Goal: Transaction & Acquisition: Book appointment/travel/reservation

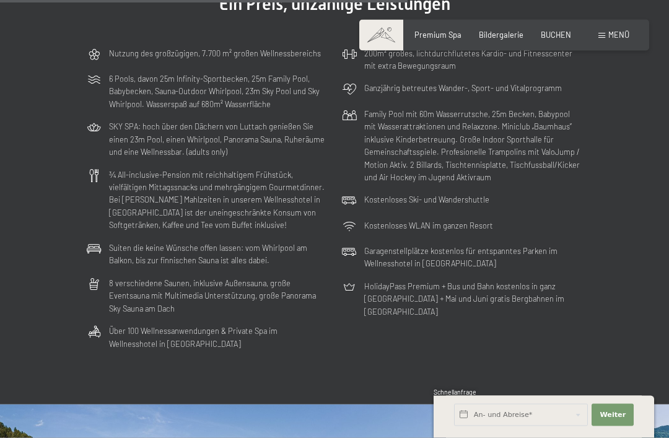
scroll to position [2590, 0]
click at [613, 33] on span "Menü" at bounding box center [618, 35] width 21 height 10
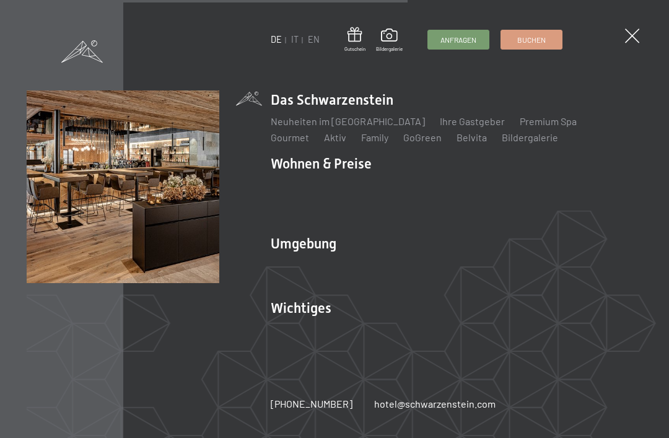
click at [361, 143] on link "Family" at bounding box center [374, 137] width 27 height 12
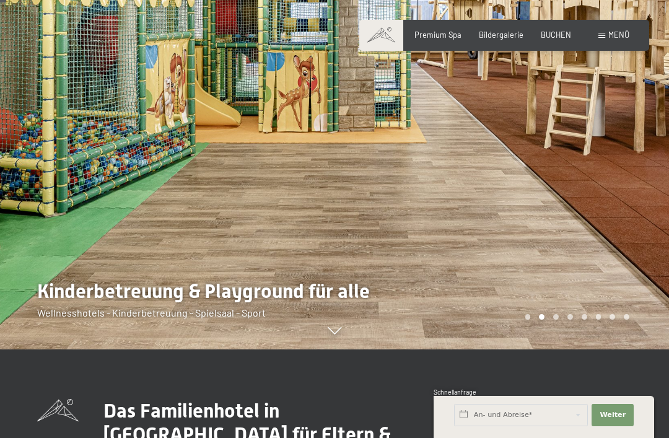
scroll to position [90, 0]
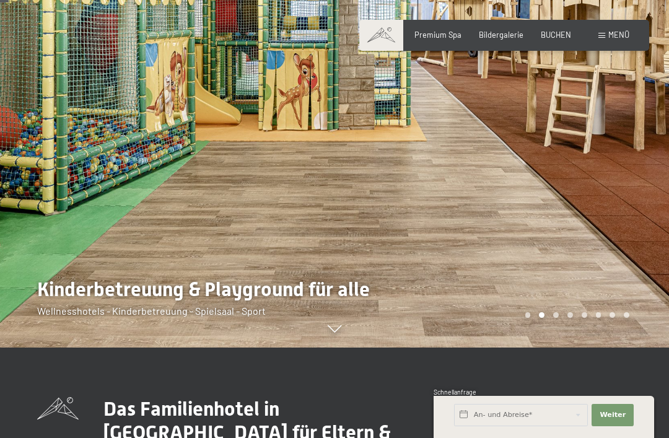
click at [561, 318] on div "Carousel Pagination" at bounding box center [575, 315] width 108 height 6
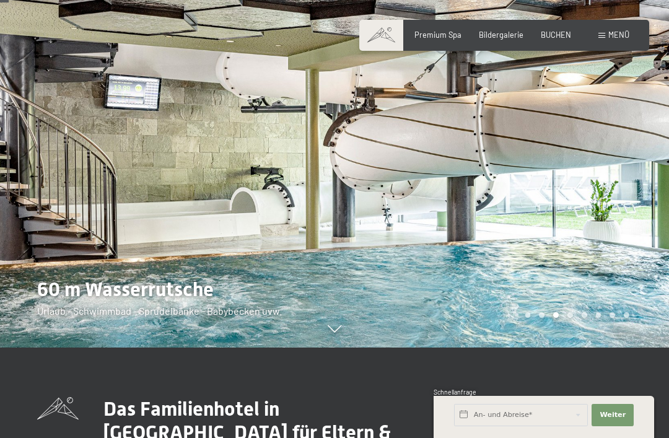
click at [560, 318] on div "Carousel Pagination" at bounding box center [575, 315] width 108 height 6
click at [577, 318] on div "Carousel Pagination" at bounding box center [575, 315] width 108 height 6
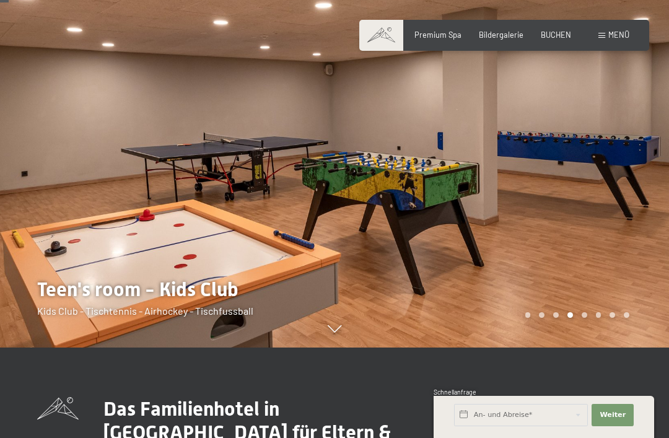
click at [591, 318] on div "Carousel Pagination" at bounding box center [575, 315] width 108 height 6
click at [589, 318] on div "Carousel Pagination" at bounding box center [575, 315] width 108 height 6
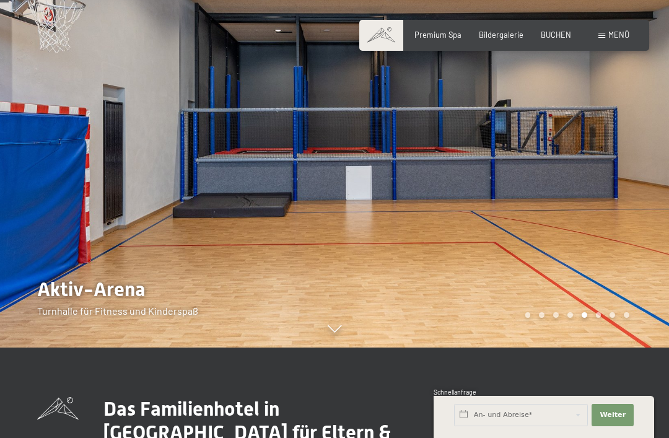
click at [602, 347] on div at bounding box center [501, 129] width 334 height 438
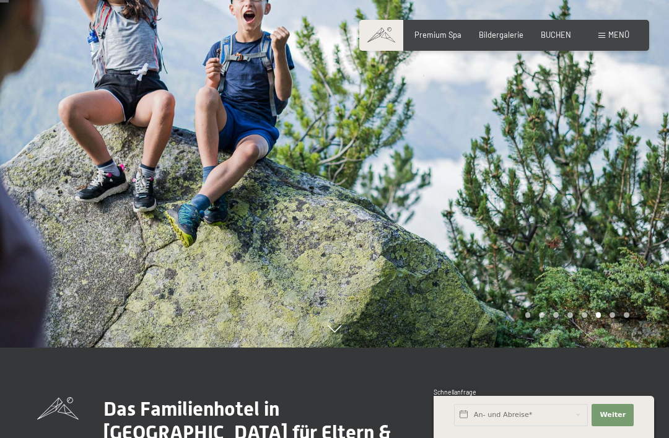
click at [614, 318] on div "Carousel Page 7" at bounding box center [612, 315] width 6 height 6
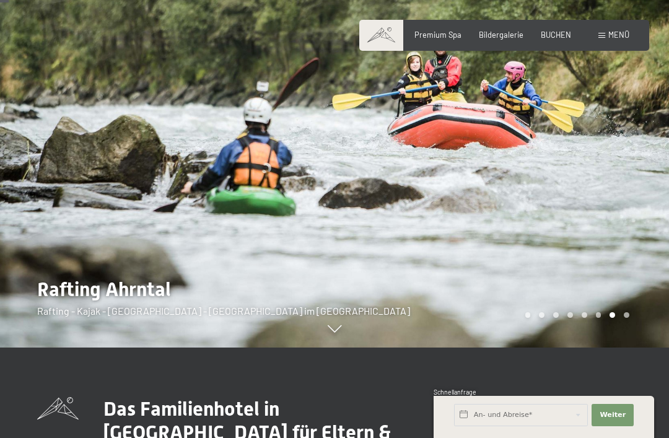
click at [626, 347] on div at bounding box center [501, 129] width 334 height 438
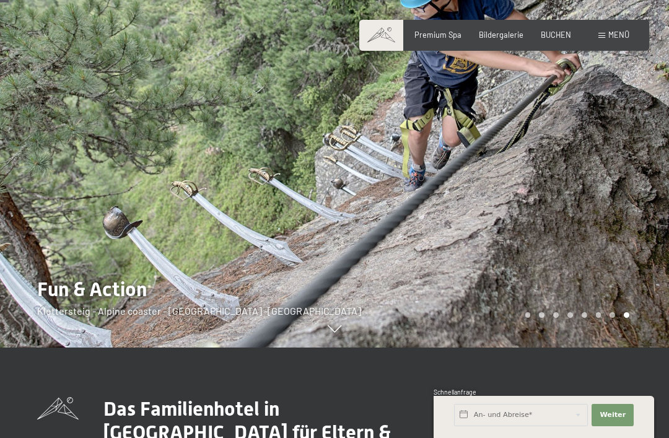
scroll to position [110, 0]
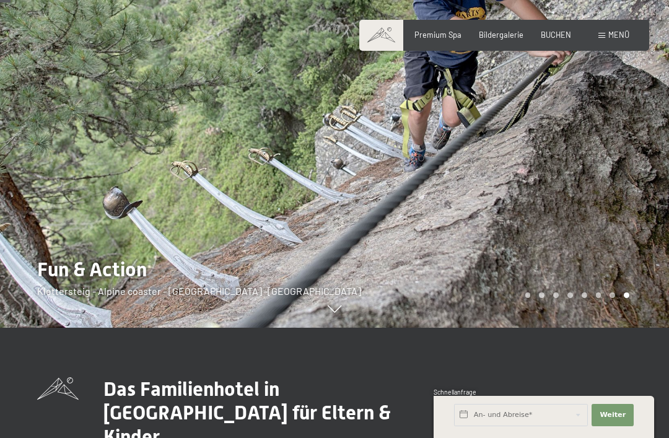
click at [519, 32] on span "Bildergalerie" at bounding box center [501, 35] width 45 height 10
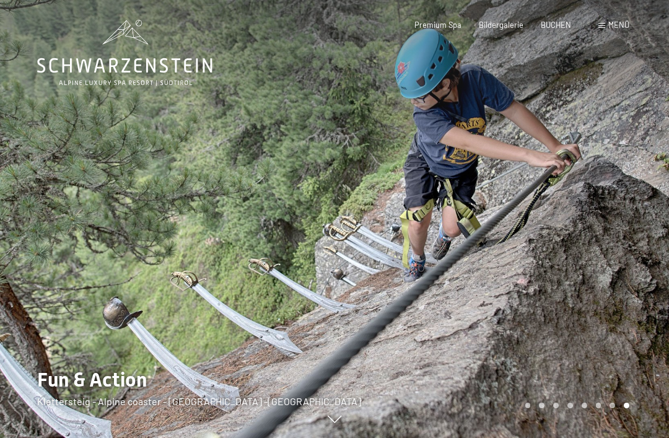
click at [625, 24] on span "Menü" at bounding box center [618, 25] width 21 height 10
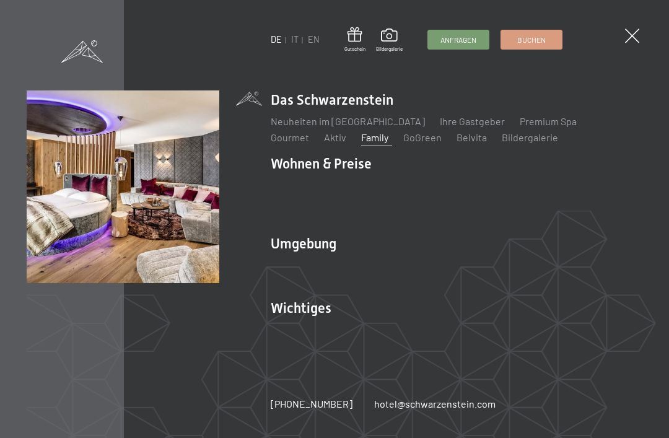
click at [416, 191] on link "Zimmer & Preise" at bounding box center [402, 186] width 72 height 12
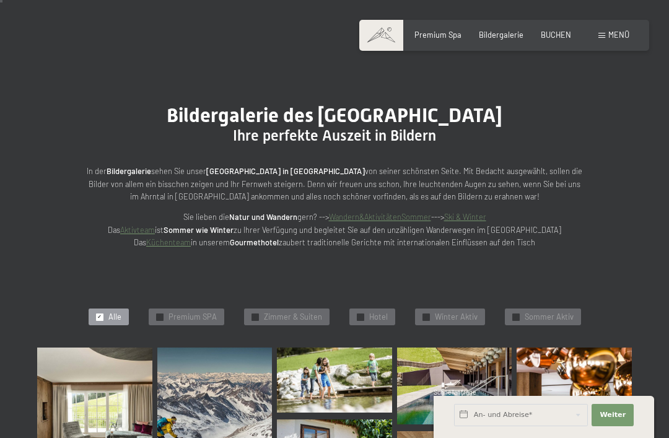
click at [269, 312] on span "Zimmer & Suiten" at bounding box center [293, 316] width 58 height 11
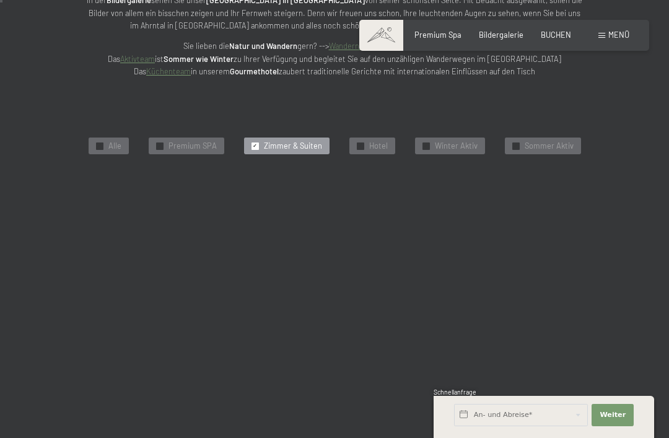
scroll to position [229, 0]
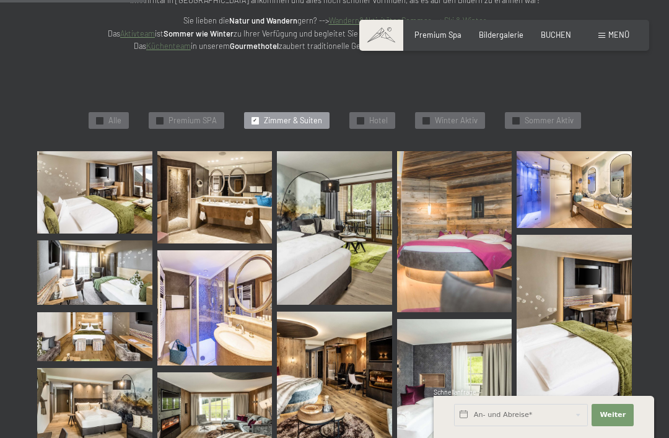
click at [594, 297] on img at bounding box center [573, 315] width 115 height 161
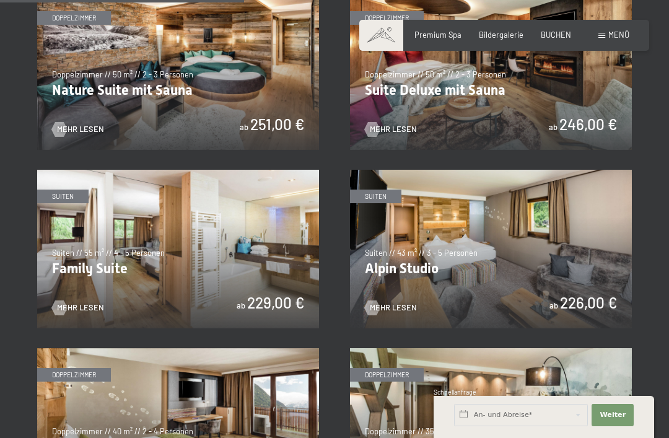
scroll to position [1023, 0]
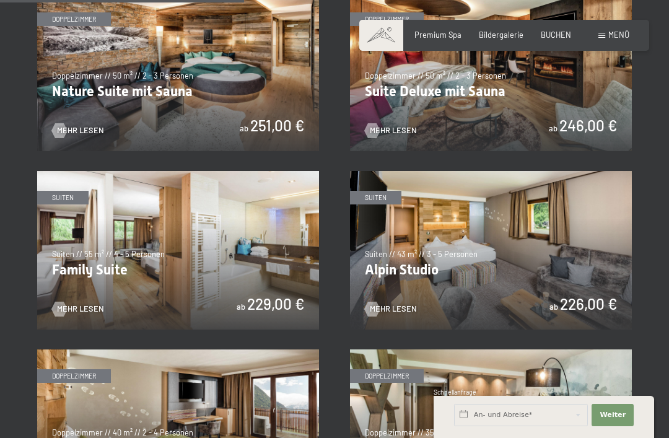
click at [564, 247] on img at bounding box center [491, 250] width 282 height 158
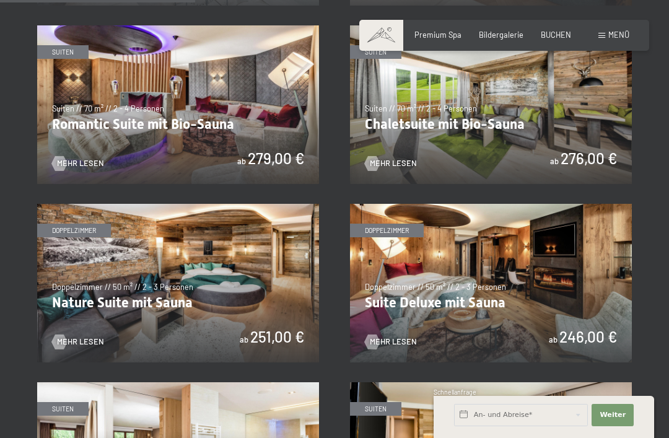
scroll to position [783, 0]
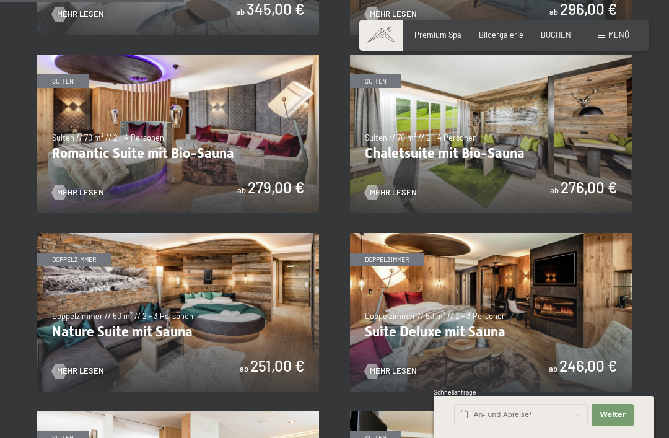
click at [558, 129] on img at bounding box center [491, 133] width 282 height 158
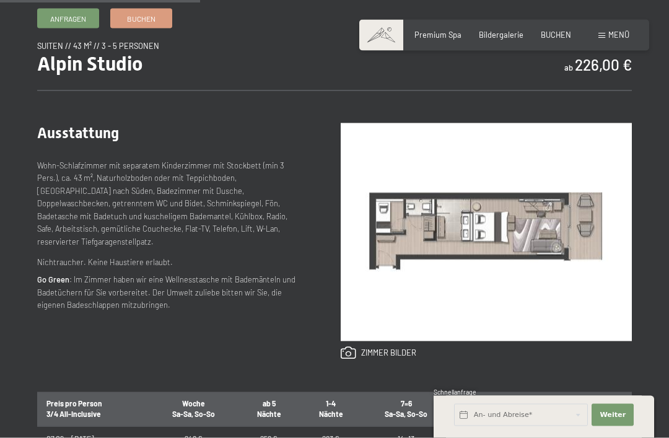
click at [547, 253] on img at bounding box center [485, 232] width 291 height 218
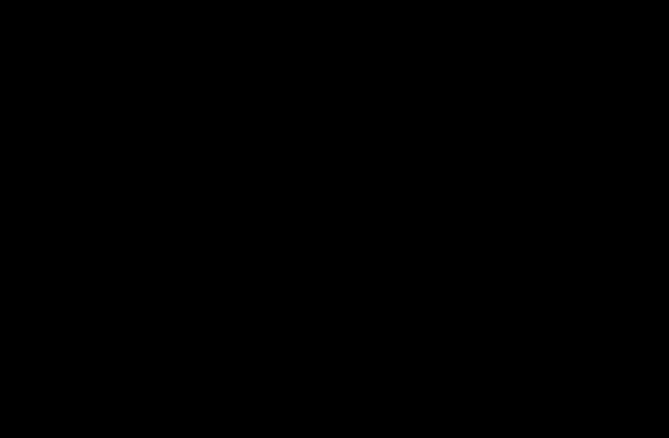
scroll to position [409, 0]
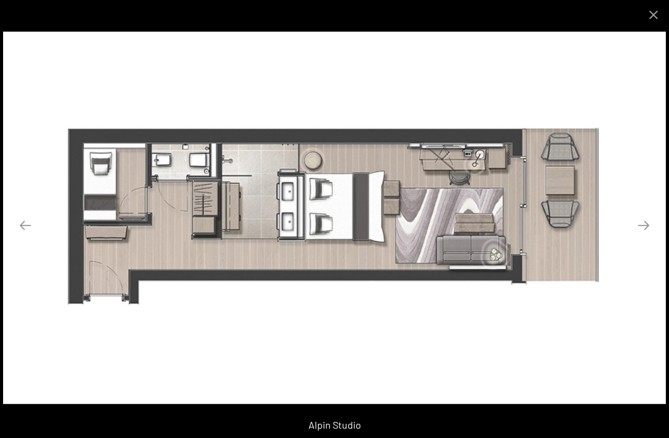
click at [644, 227] on button "Next slide" at bounding box center [643, 225] width 26 height 24
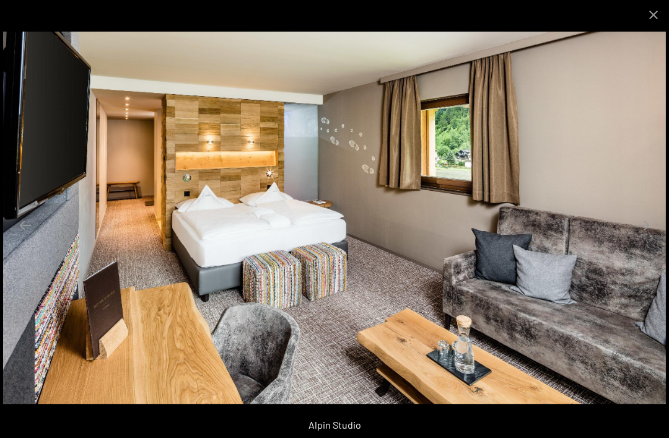
click at [646, 226] on button "Next slide" at bounding box center [643, 225] width 26 height 24
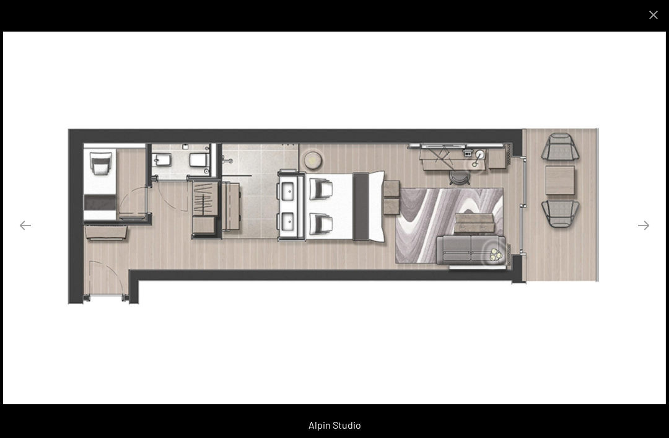
click at [656, 227] on button "Next slide" at bounding box center [643, 225] width 26 height 24
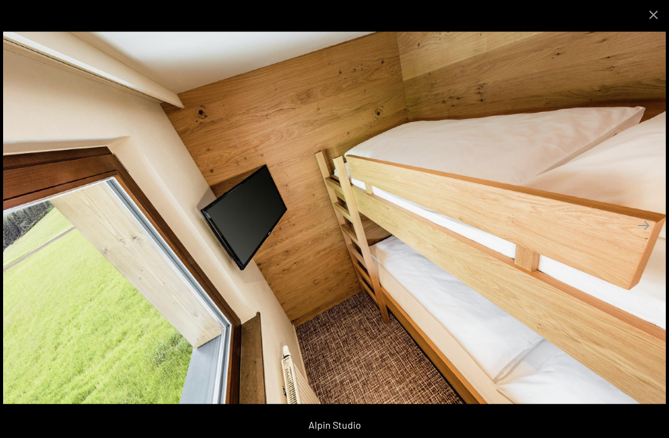
click at [643, 229] on button "Next slide" at bounding box center [643, 225] width 26 height 24
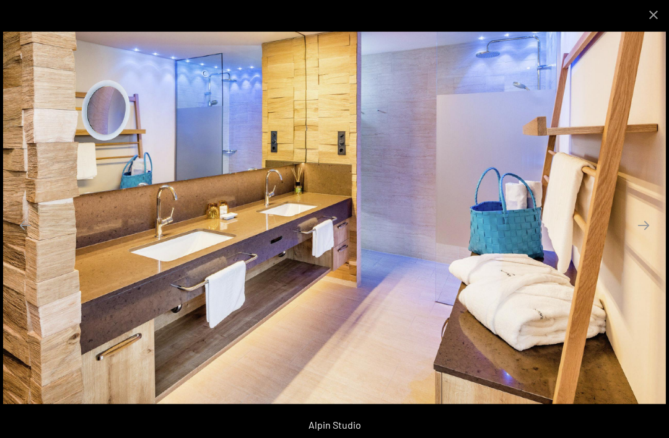
click at [645, 225] on button "Next slide" at bounding box center [643, 225] width 26 height 24
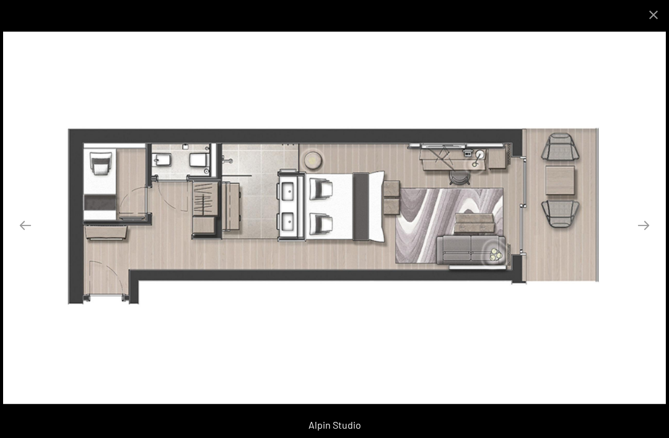
click at [655, 20] on button "Close gallery" at bounding box center [653, 14] width 31 height 29
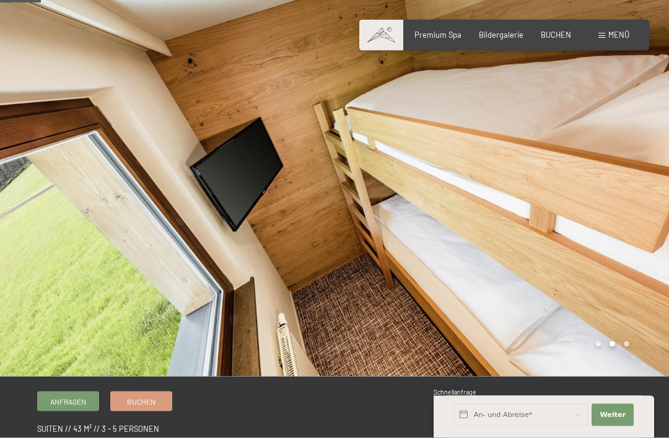
scroll to position [0, 0]
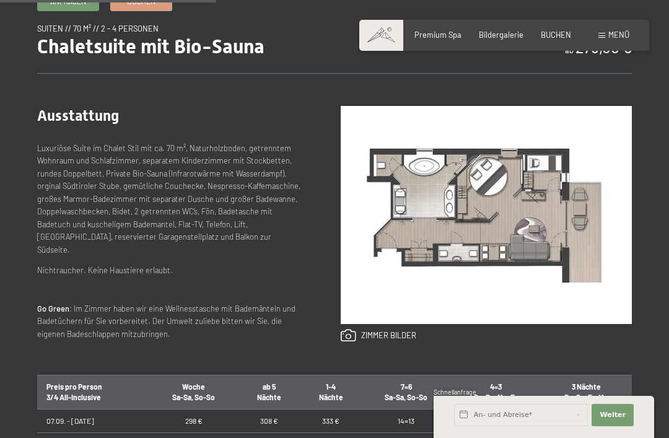
scroll to position [421, 0]
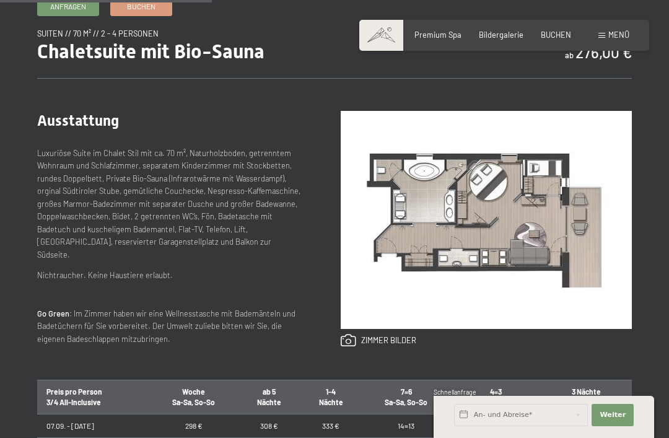
click at [475, 225] on img at bounding box center [485, 220] width 291 height 218
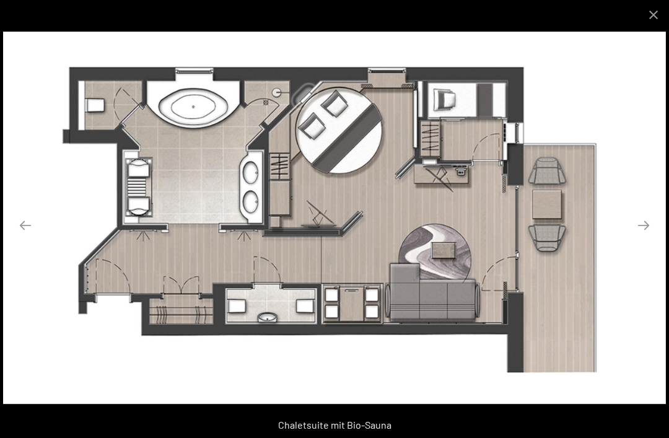
click at [651, 19] on button "Close gallery" at bounding box center [653, 14] width 31 height 29
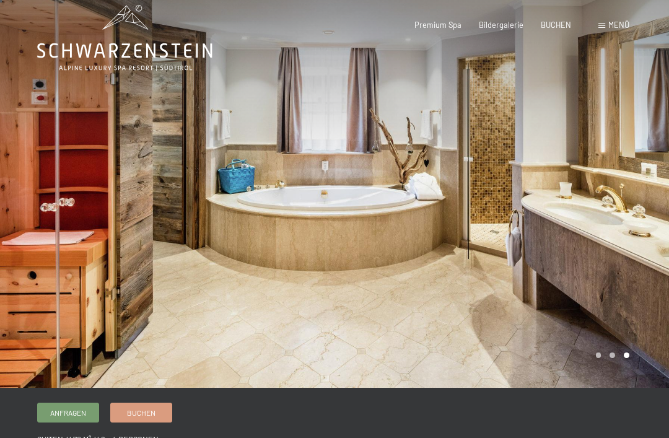
scroll to position [0, 0]
